Goal: Information Seeking & Learning: Learn about a topic

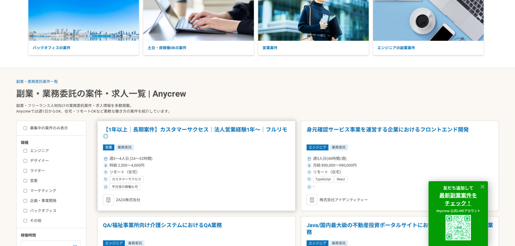
scroll to position [81, 0]
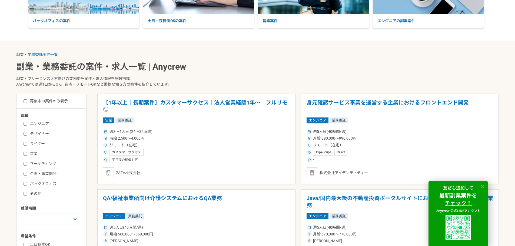
click at [482, 187] on icon at bounding box center [482, 187] width 4 height 4
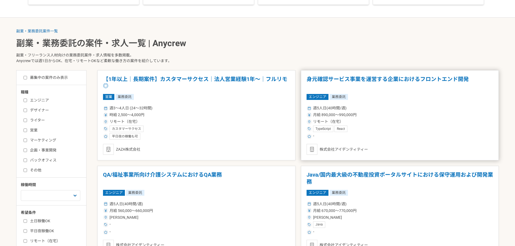
scroll to position [54, 0]
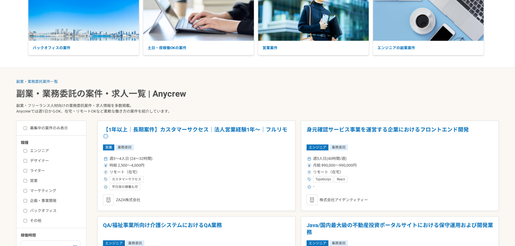
click at [37, 211] on label "バックオフィス" at bounding box center [54, 211] width 62 height 6
click at [27, 211] on input "バックオフィス" at bounding box center [25, 211] width 4 height 4
checkbox input "true"
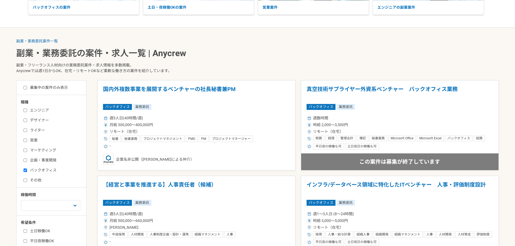
scroll to position [108, 0]
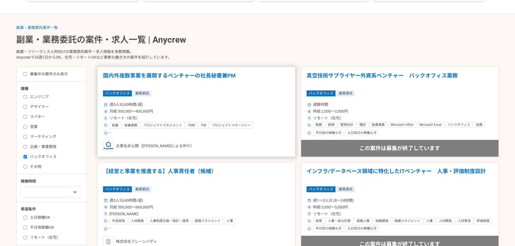
click at [268, 102] on div "週5人日(40時間/週)" at bounding box center [196, 105] width 187 height 6
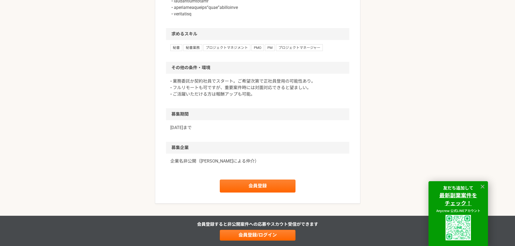
scroll to position [486, 0]
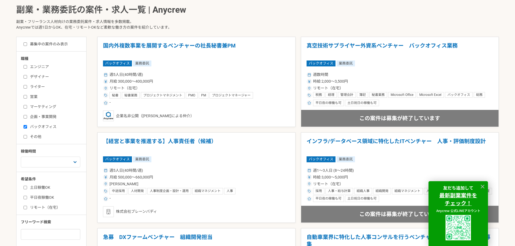
scroll to position [135, 0]
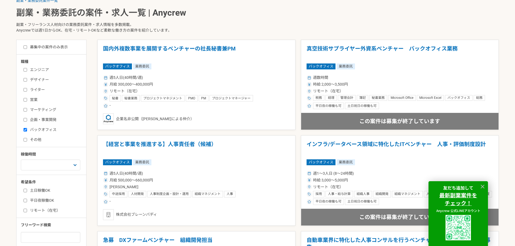
click at [24, 47] on input "募集中の案件のみ表示" at bounding box center [25, 47] width 4 height 4
checkbox input "true"
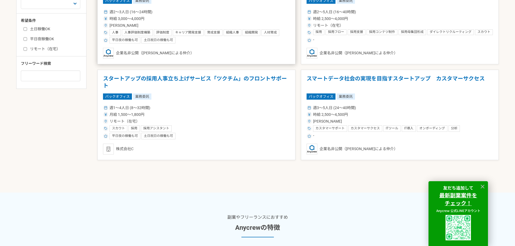
scroll to position [297, 0]
